Goal: Navigation & Orientation: Find specific page/section

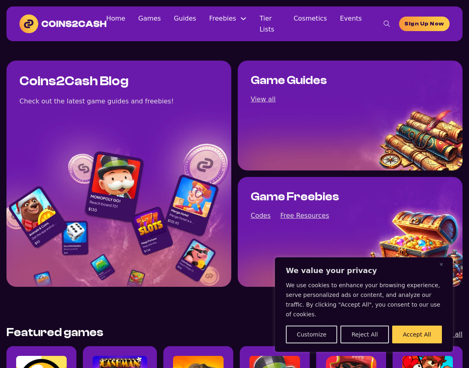
scroll to position [38, 0]
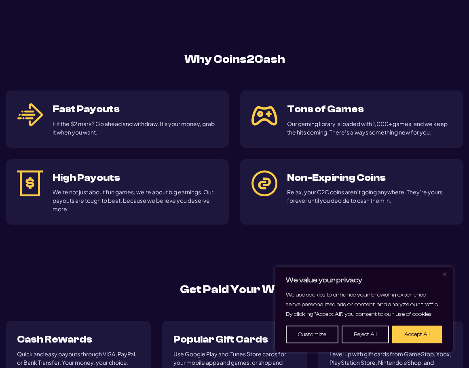
scroll to position [809, 0]
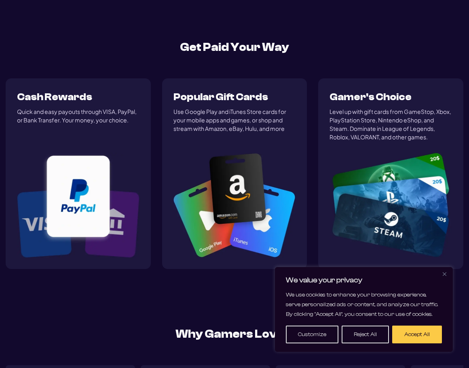
click at [441, 278] on button "Close" at bounding box center [444, 274] width 10 height 10
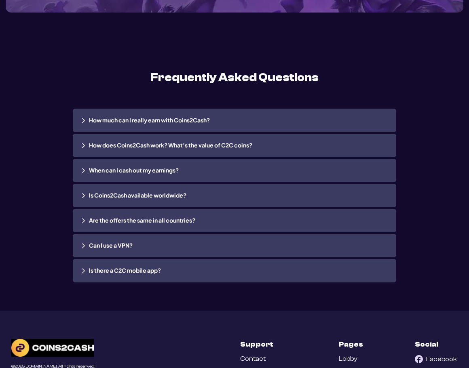
scroll to position [1742, 0]
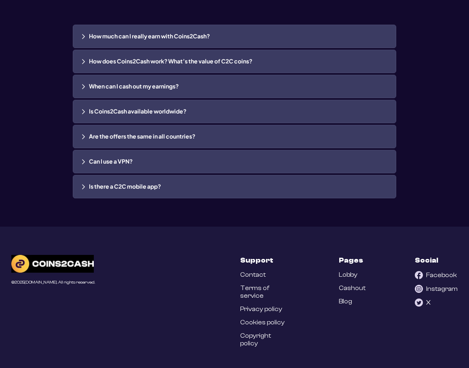
click at [343, 303] on link "Blog" at bounding box center [345, 302] width 13 height 8
